Goal: Information Seeking & Learning: Learn about a topic

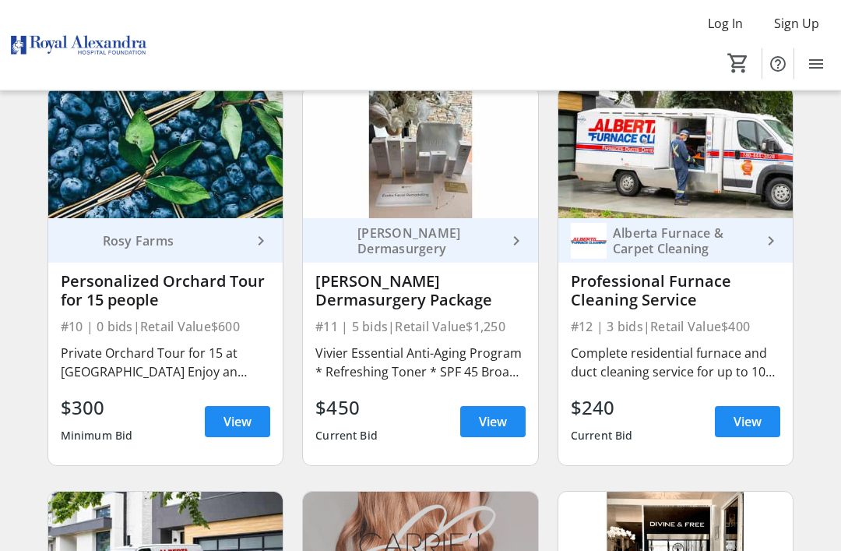
scroll to position [1359, 0]
click at [503, 423] on span "View" at bounding box center [493, 421] width 28 height 19
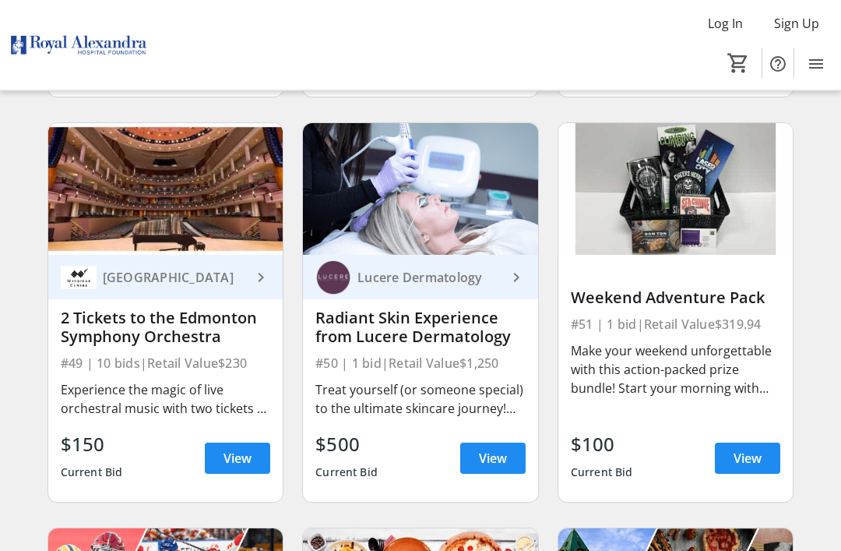
scroll to position [6594, 0]
click at [742, 455] on span "View" at bounding box center [748, 458] width 28 height 19
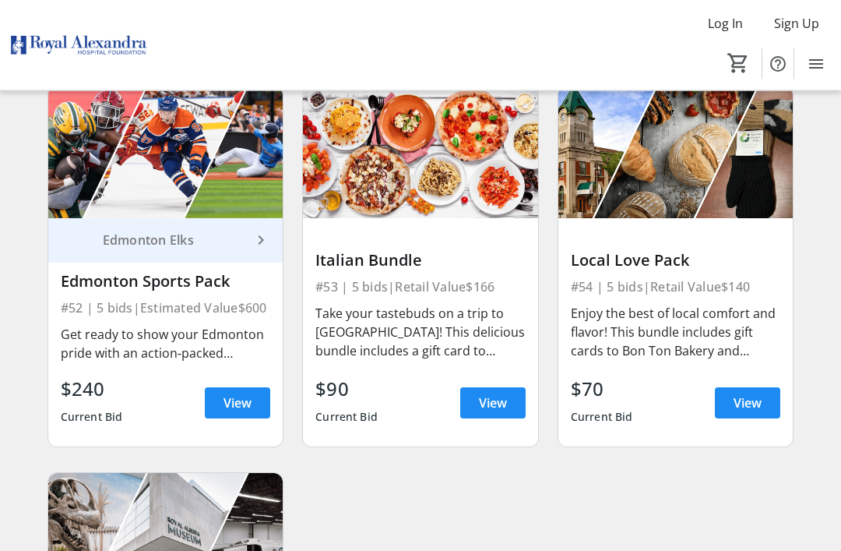
scroll to position [7036, 0]
click at [496, 407] on span "View" at bounding box center [493, 402] width 28 height 19
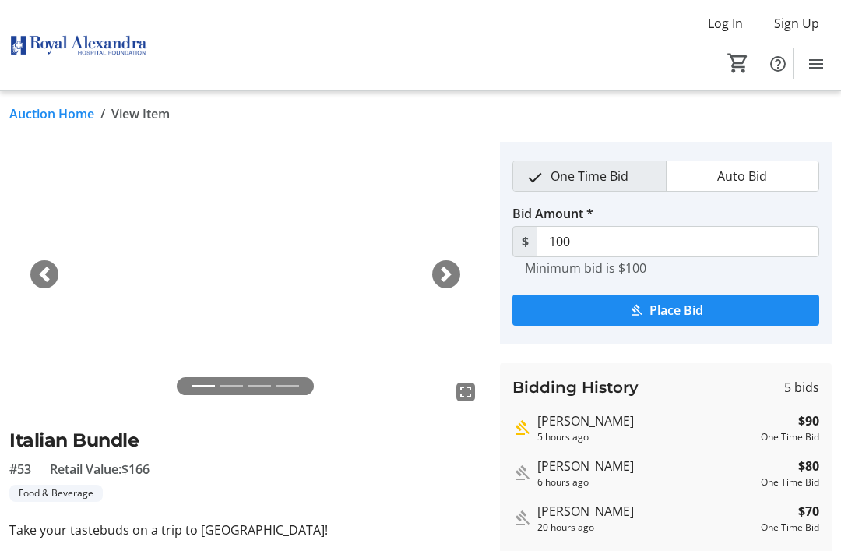
scroll to position [12, 0]
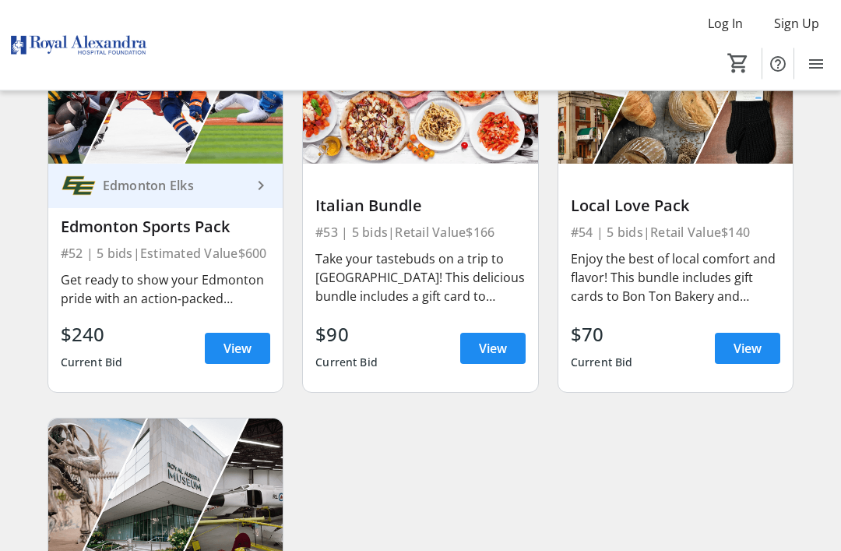
scroll to position [7091, 0]
click at [746, 347] on span "View" at bounding box center [748, 348] width 28 height 19
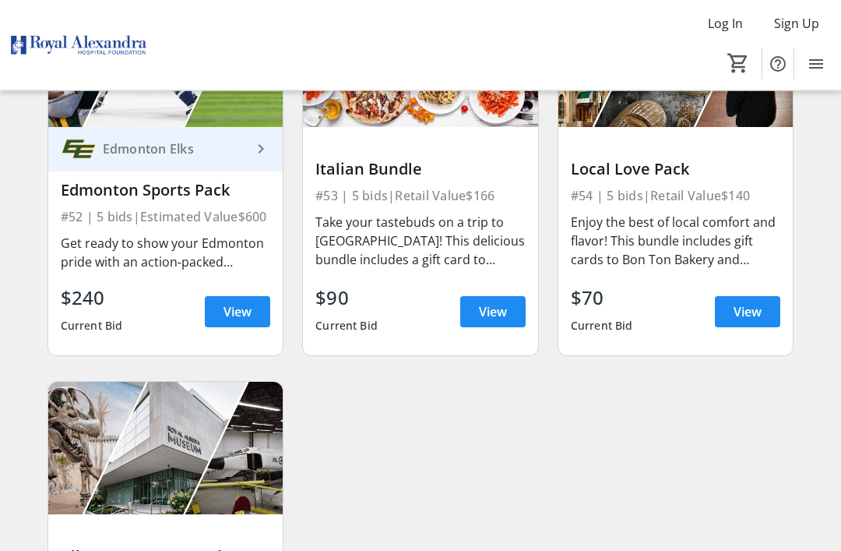
scroll to position [7131, 0]
